Goal: Information Seeking & Learning: Compare options

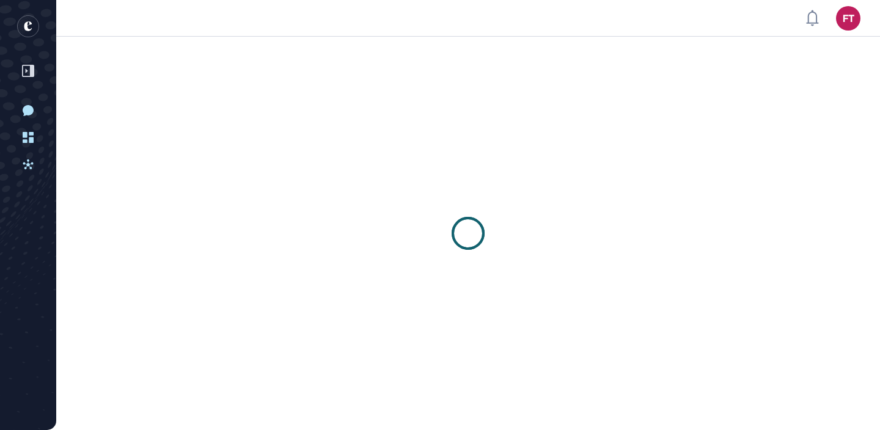
scroll to position [1, 1]
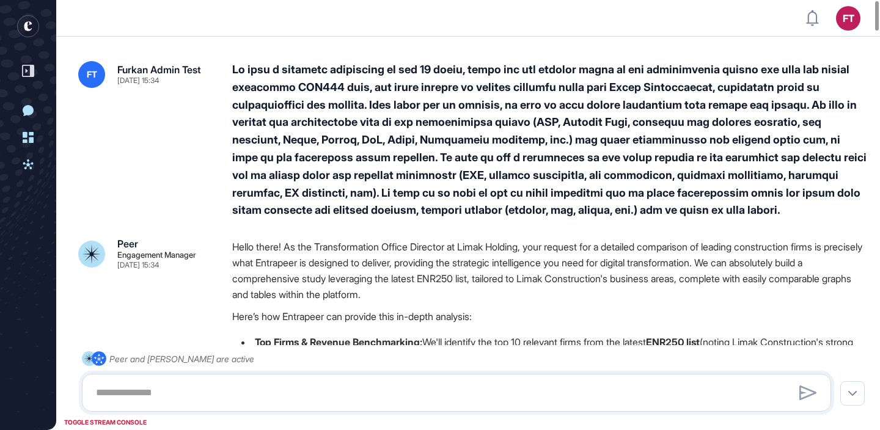
click at [444, 123] on div at bounding box center [550, 140] width 636 height 158
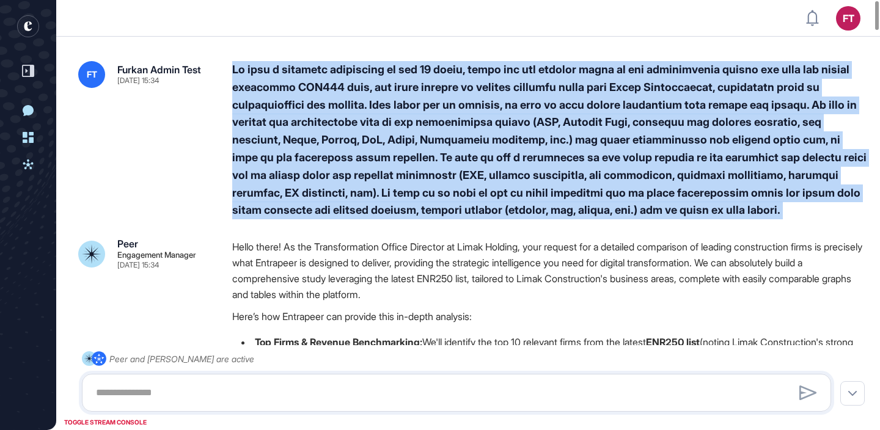
copy div "We want a detailed comparison of top 10 firms, which are the leading firms in t…"
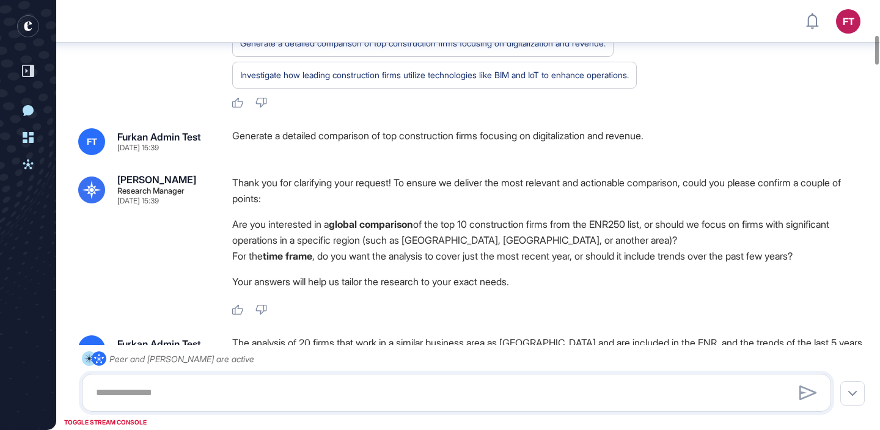
scroll to position [518, 0]
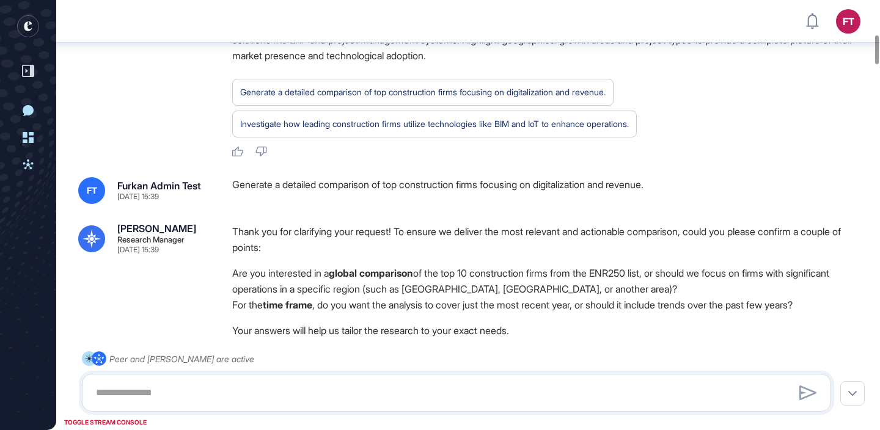
click at [347, 189] on div "Generate a detailed comparison of top construction firms focusing on digitaliza…" at bounding box center [550, 190] width 636 height 27
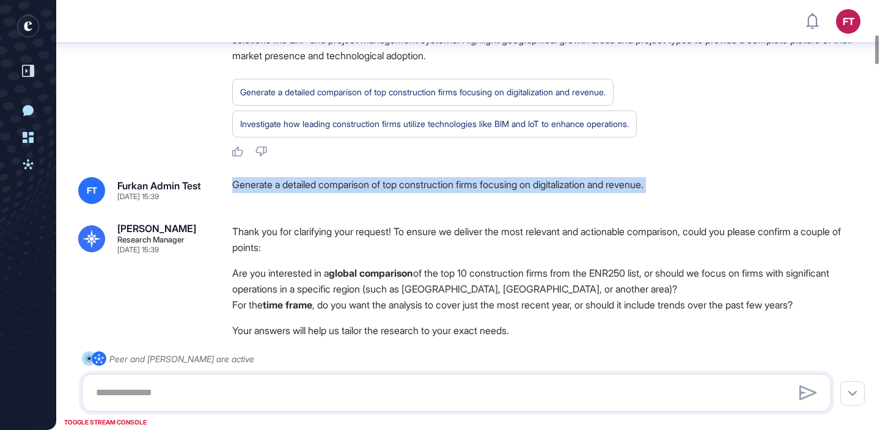
copy div "Generate a detailed comparison of top construction firms focusing on digitaliza…"
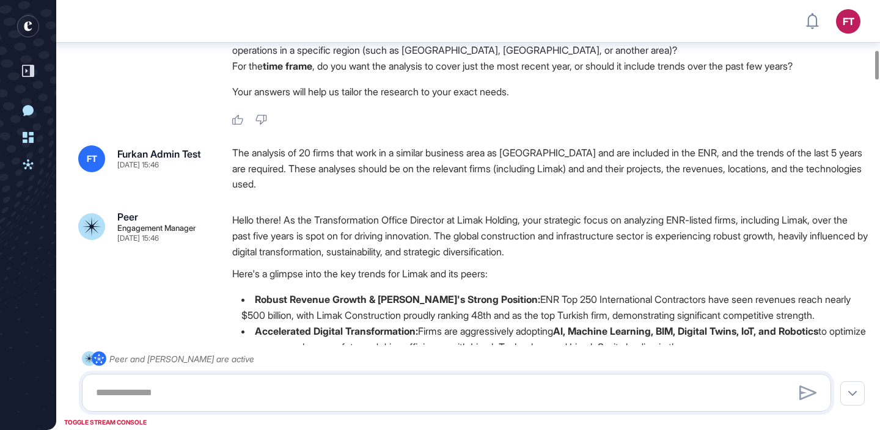
scroll to position [758, 0]
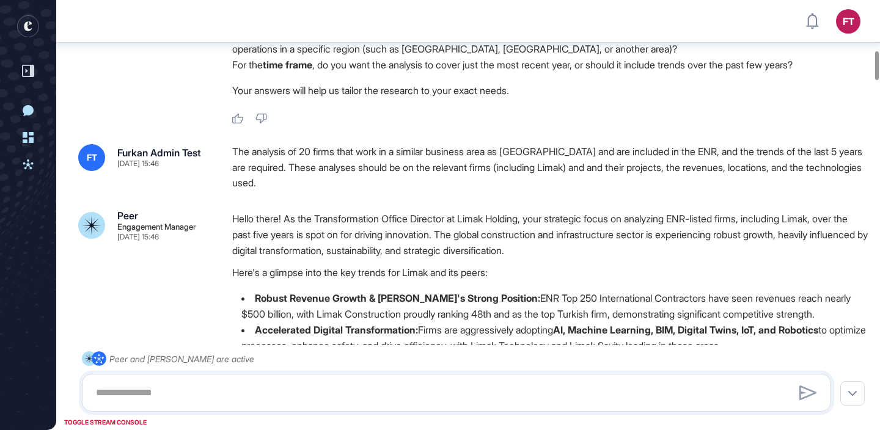
click at [417, 175] on div "The analysis of 20 firms that work in a similar business area as [GEOGRAPHIC_DA…" at bounding box center [550, 167] width 636 height 47
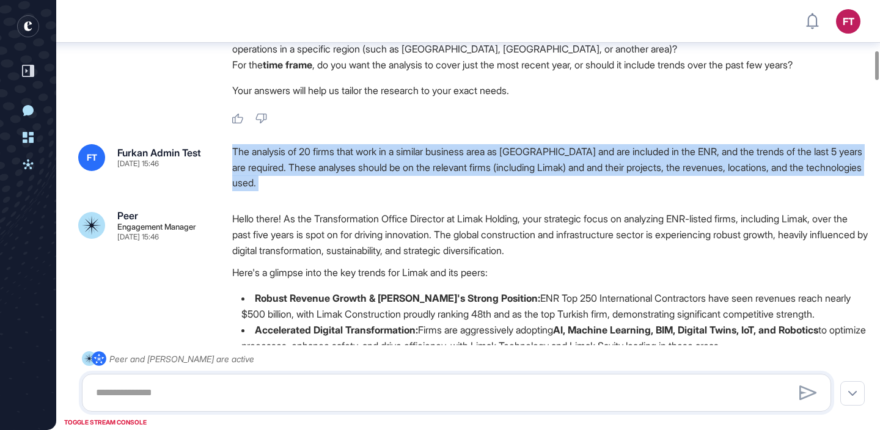
copy div "The analysis of 20 firms that work in a similar business area as [GEOGRAPHIC_DA…"
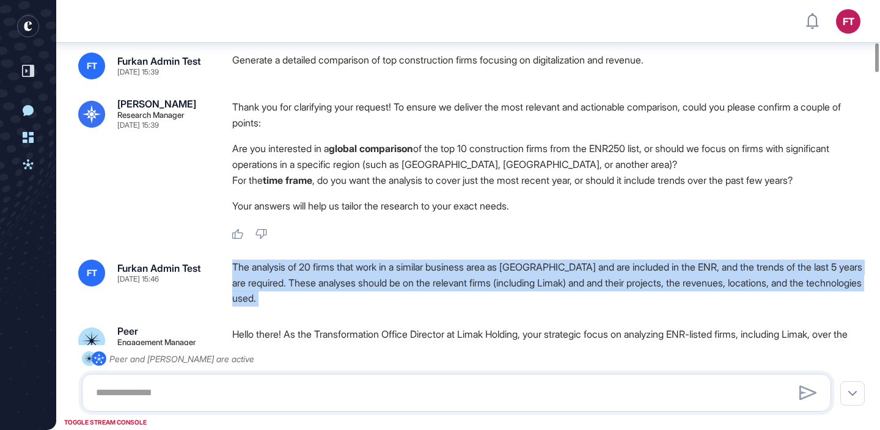
scroll to position [634, 0]
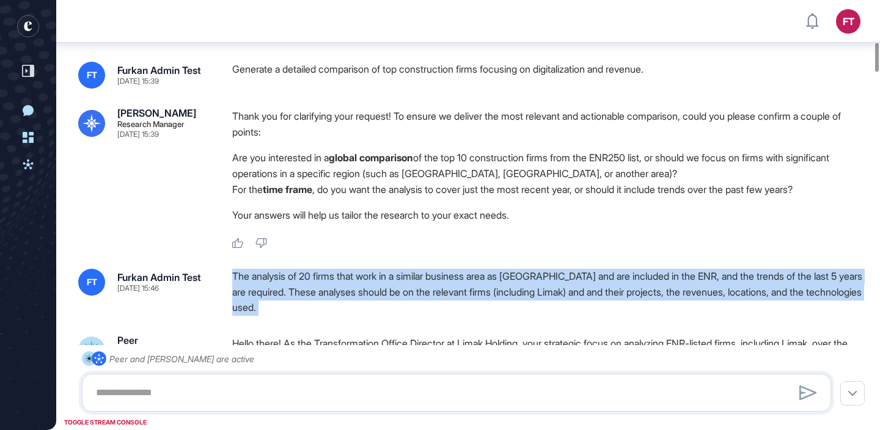
click at [436, 72] on div "Generate a detailed comparison of top construction firms focusing on digitaliza…" at bounding box center [550, 75] width 636 height 27
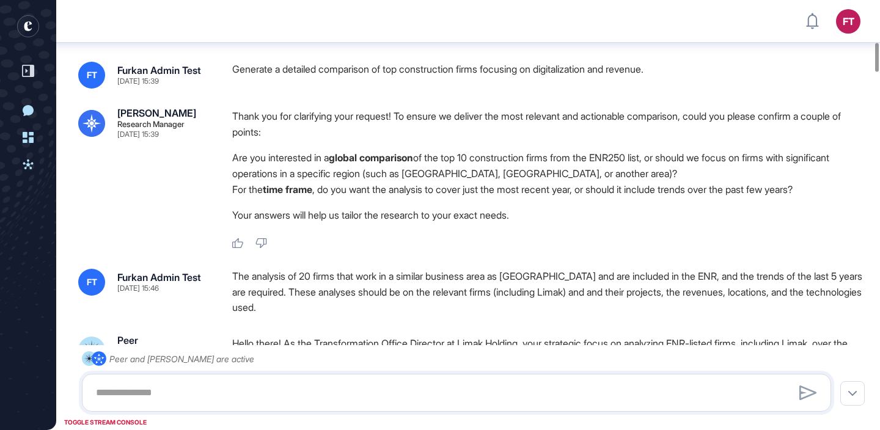
click at [436, 72] on div "Generate a detailed comparison of top construction firms focusing on digitaliza…" at bounding box center [550, 75] width 636 height 27
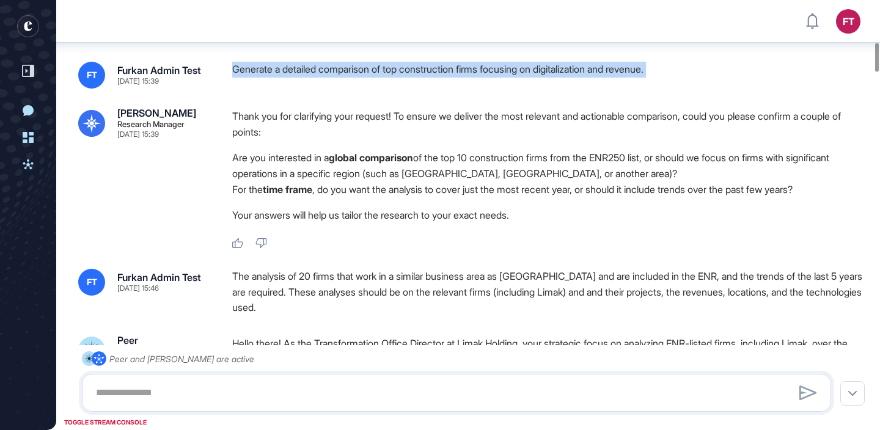
copy div "Generate a detailed comparison of top construction firms focusing on digitaliza…"
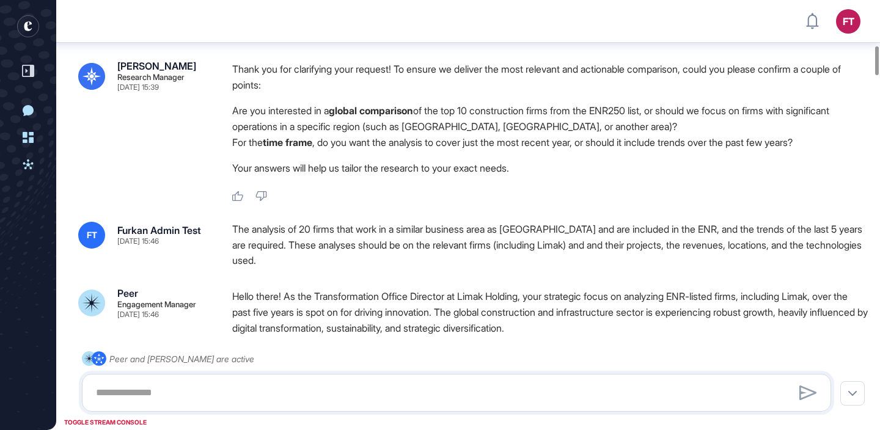
scroll to position [686, 0]
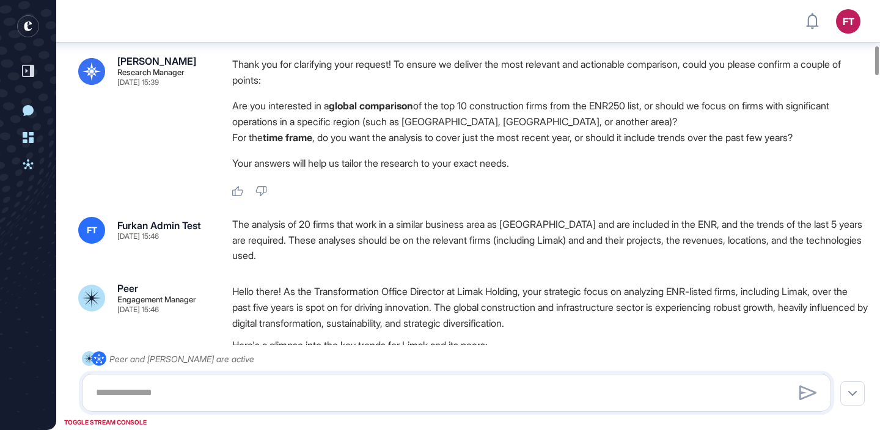
click at [310, 232] on div "The analysis of 20 firms that work in a similar business area as [GEOGRAPHIC_DA…" at bounding box center [550, 240] width 636 height 47
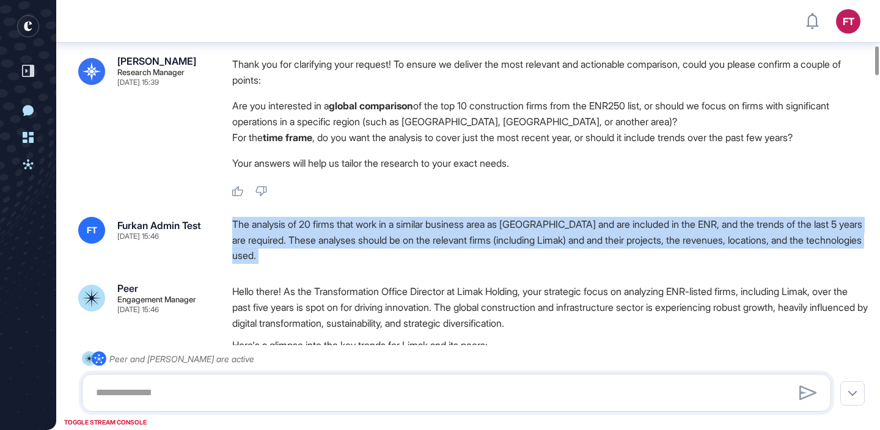
copy div "The analysis of 20 firms that work in a similar business area as [GEOGRAPHIC_DA…"
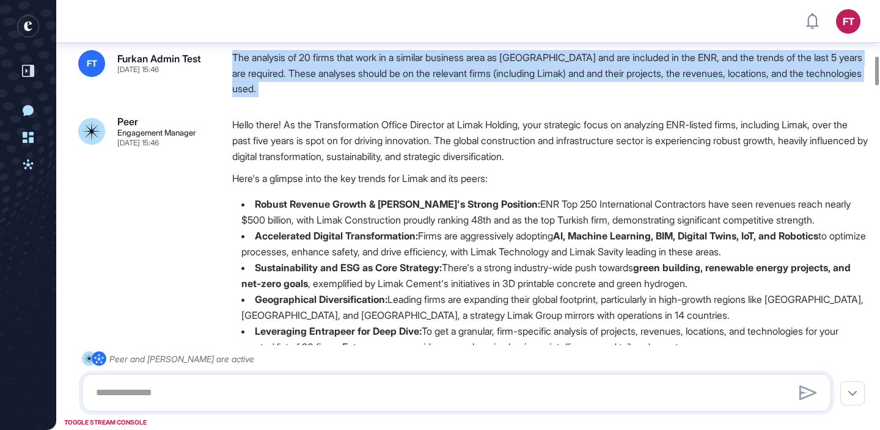
scroll to position [793, 0]
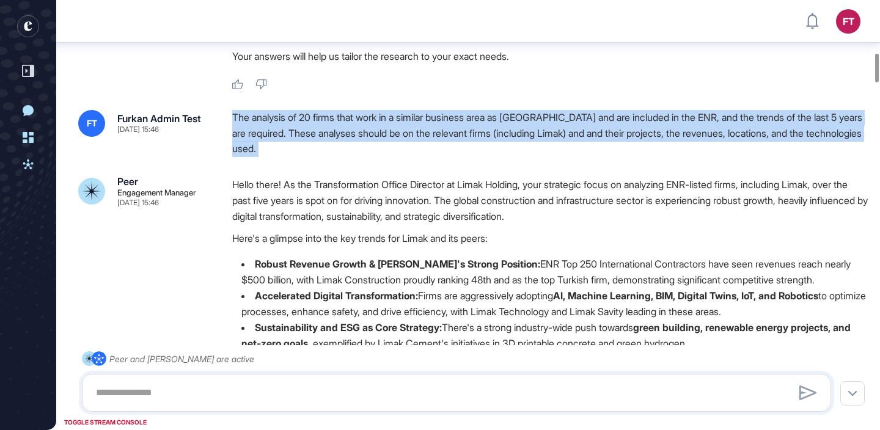
click at [317, 150] on div "The analysis of 20 firms that work in a similar business area as [GEOGRAPHIC_DA…" at bounding box center [550, 133] width 636 height 47
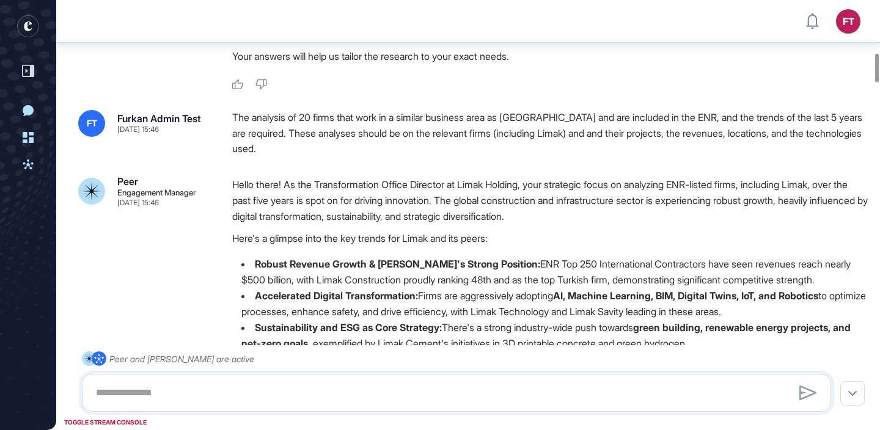
click at [317, 150] on div "The analysis of 20 firms that work in a similar business area as [GEOGRAPHIC_DA…" at bounding box center [550, 133] width 636 height 47
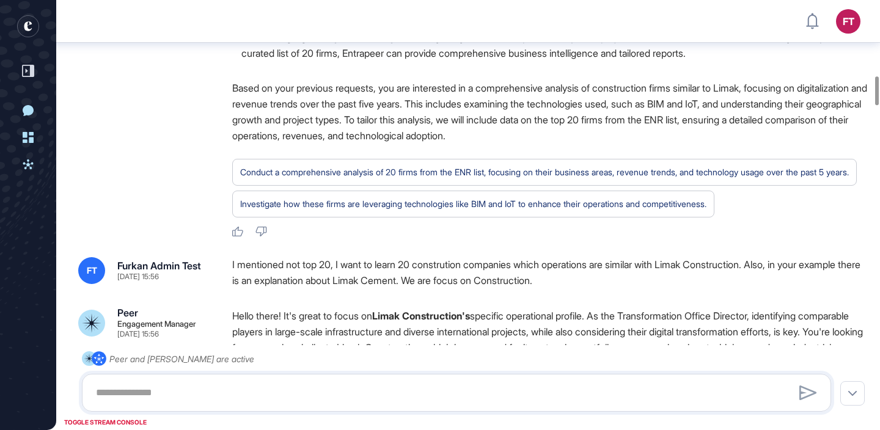
scroll to position [1141, 0]
